Goal: Transaction & Acquisition: Purchase product/service

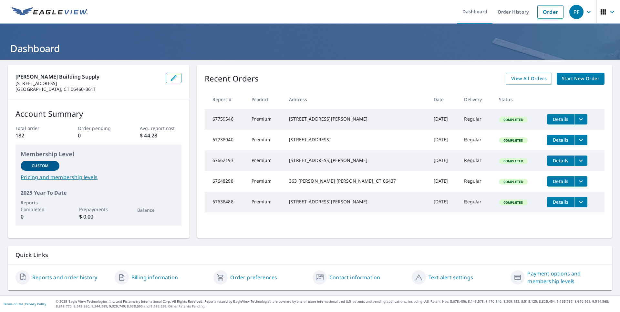
click at [566, 82] on span "Start New Order" at bounding box center [580, 79] width 37 height 8
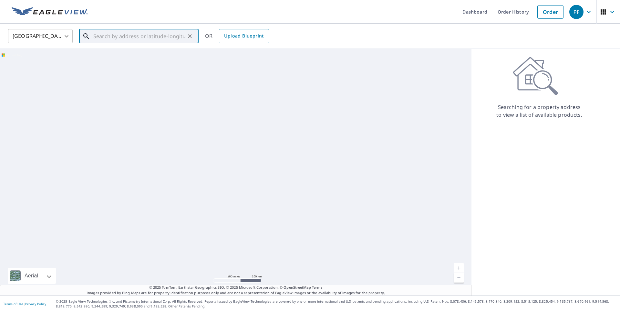
click at [103, 37] on input "text" at bounding box center [139, 36] width 92 height 18
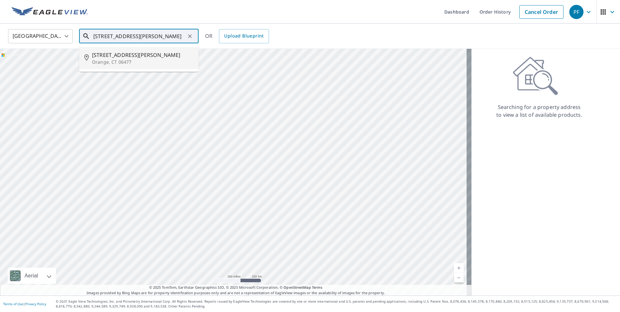
click at [112, 58] on span "[STREET_ADDRESS][PERSON_NAME]" at bounding box center [142, 55] width 101 height 8
type input "[STREET_ADDRESS][PERSON_NAME]"
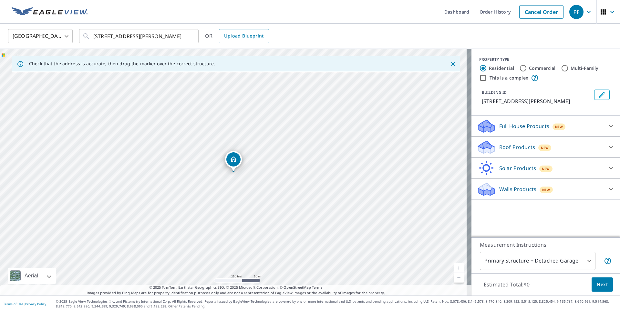
click at [500, 147] on p "Roof Products" at bounding box center [518, 147] width 36 height 8
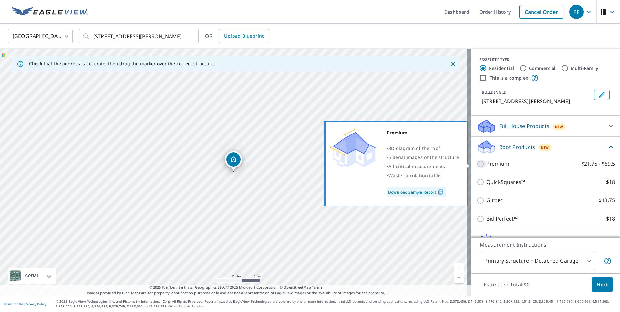
click at [481, 165] on input "Premium $21.75 - $69.5" at bounding box center [482, 164] width 10 height 8
checkbox input "true"
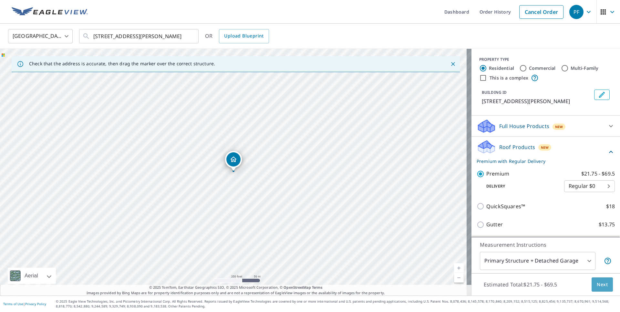
click at [599, 285] on span "Next" at bounding box center [602, 285] width 11 height 8
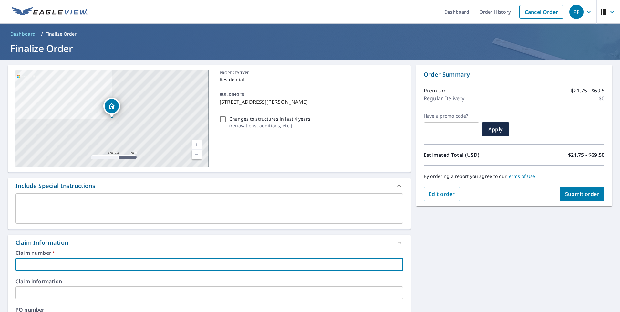
click at [60, 259] on input "text" at bounding box center [210, 264] width 388 height 13
type input "advantage"
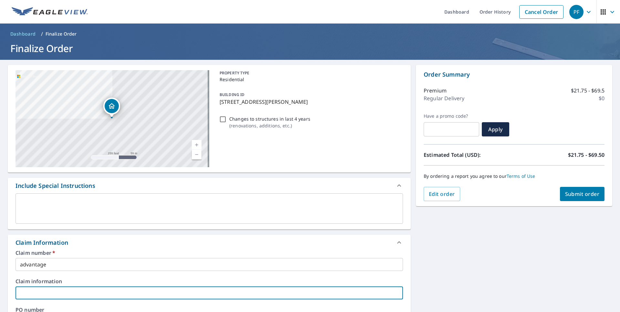
click at [68, 295] on input "text" at bounding box center [210, 292] width 388 height 13
type input "ADVANTAGE"
click at [601, 192] on div "Order Summary Premium $21.75 - $69.5 Regular Delivery $0 Have a promo code? ​ A…" at bounding box center [514, 135] width 196 height 141
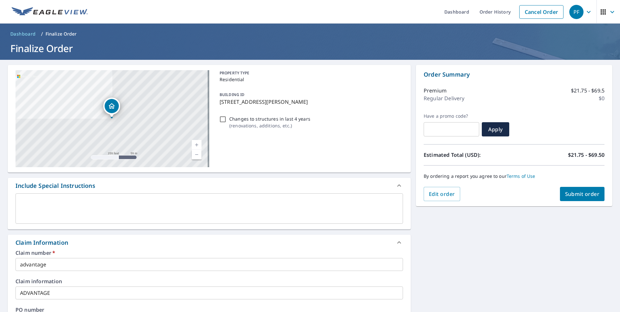
click at [576, 196] on span "Submit order" at bounding box center [583, 193] width 35 height 7
